Goal: Check status

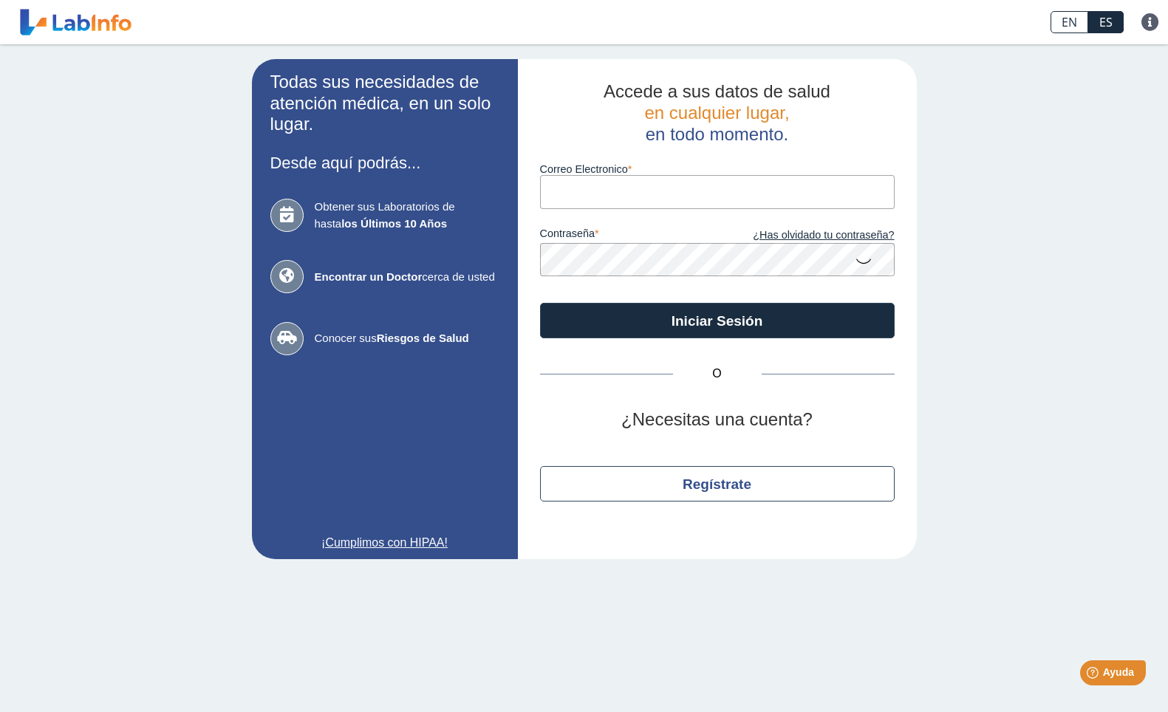
click at [628, 192] on input "Correo Electronico" at bounding box center [717, 191] width 355 height 33
drag, startPoint x: 706, startPoint y: 191, endPoint x: 233, endPoint y: 165, distance: 474.3
click at [233, 165] on div "Todas sus necesidades de atención médica, en un solo lugar. Desde aquí podrás..…" at bounding box center [584, 309] width 1168 height 530
type input "[EMAIL_ADDRESS][DOMAIN_NAME]"
click at [540, 303] on button "Iniciar Sesión" at bounding box center [717, 320] width 355 height 35
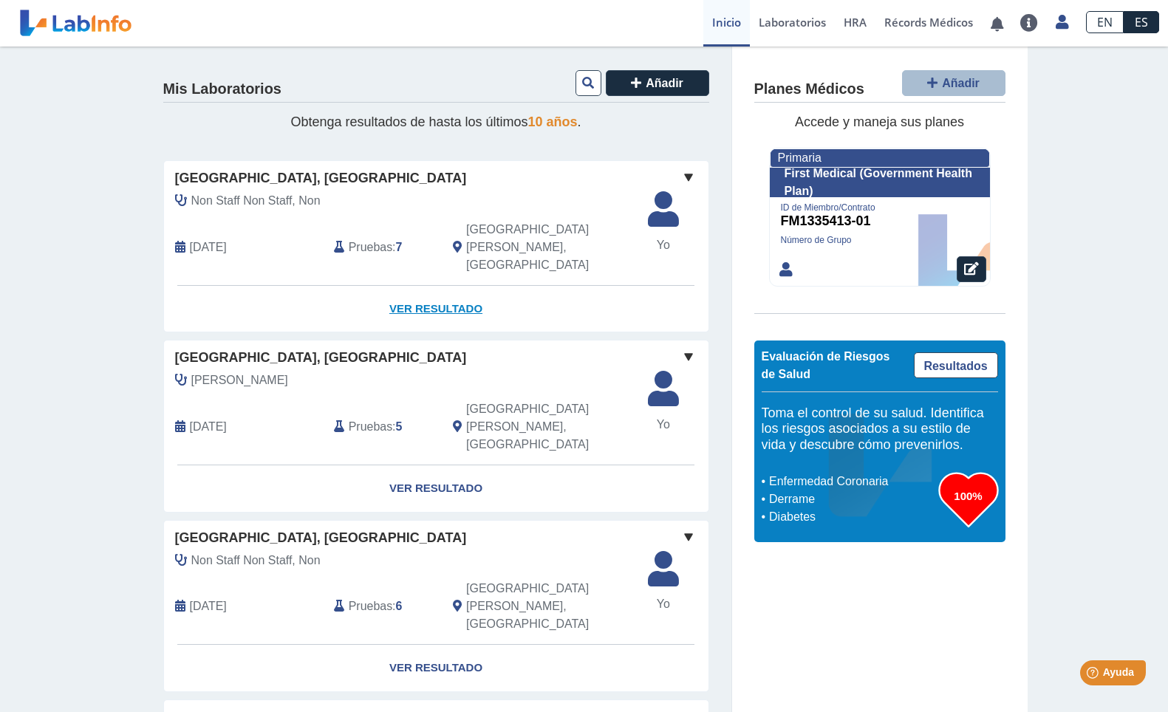
click at [448, 286] on link "Ver Resultado" at bounding box center [436, 309] width 544 height 47
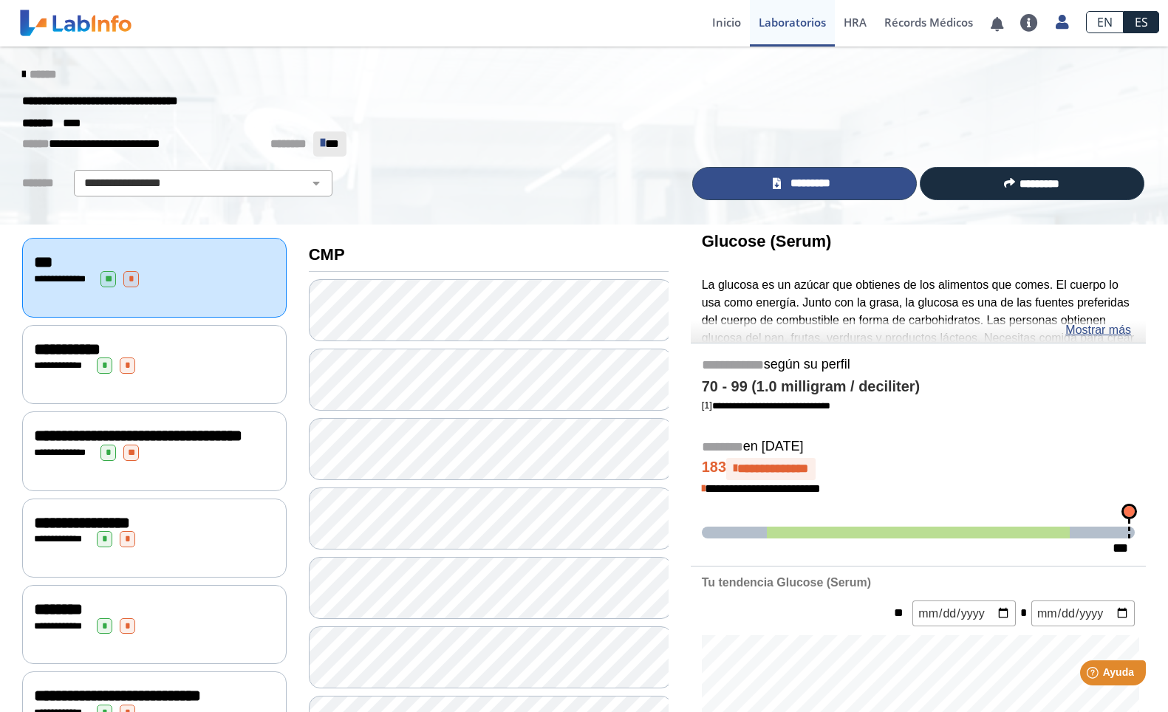
click at [807, 180] on span "*********" at bounding box center [810, 183] width 51 height 17
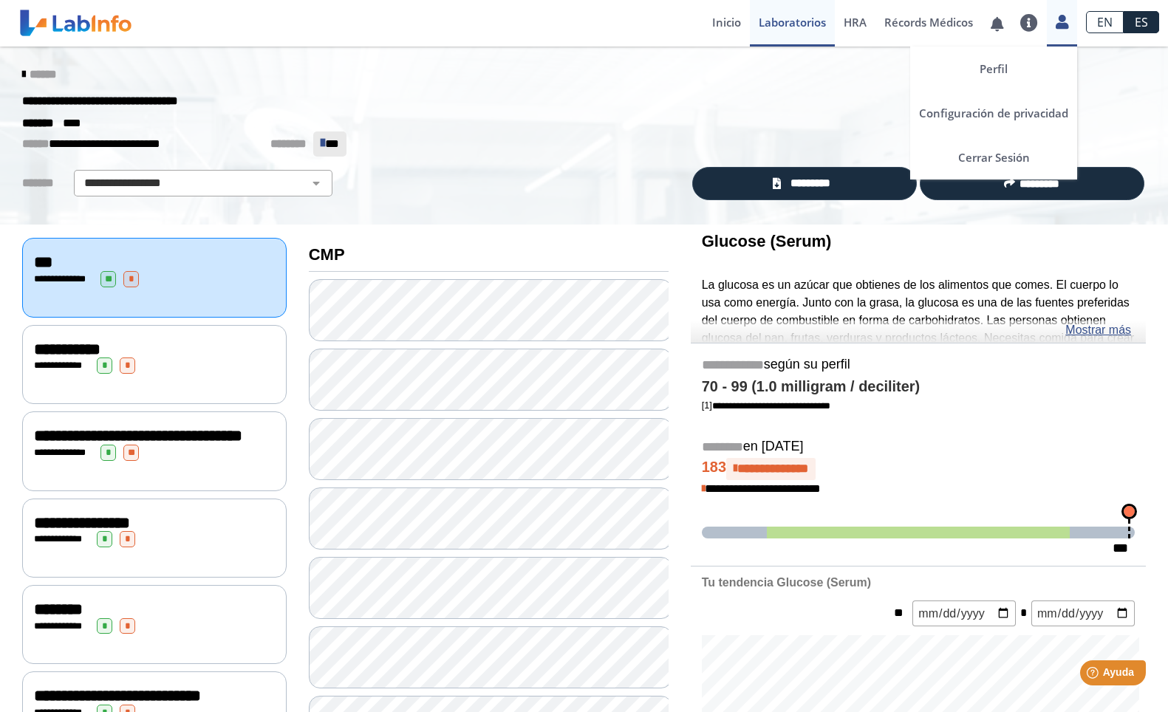
click at [1056, 26] on icon at bounding box center [1062, 21] width 13 height 11
click at [995, 150] on link "Cerrar Sesión" at bounding box center [993, 157] width 167 height 44
